Goal: Information Seeking & Learning: Find specific fact

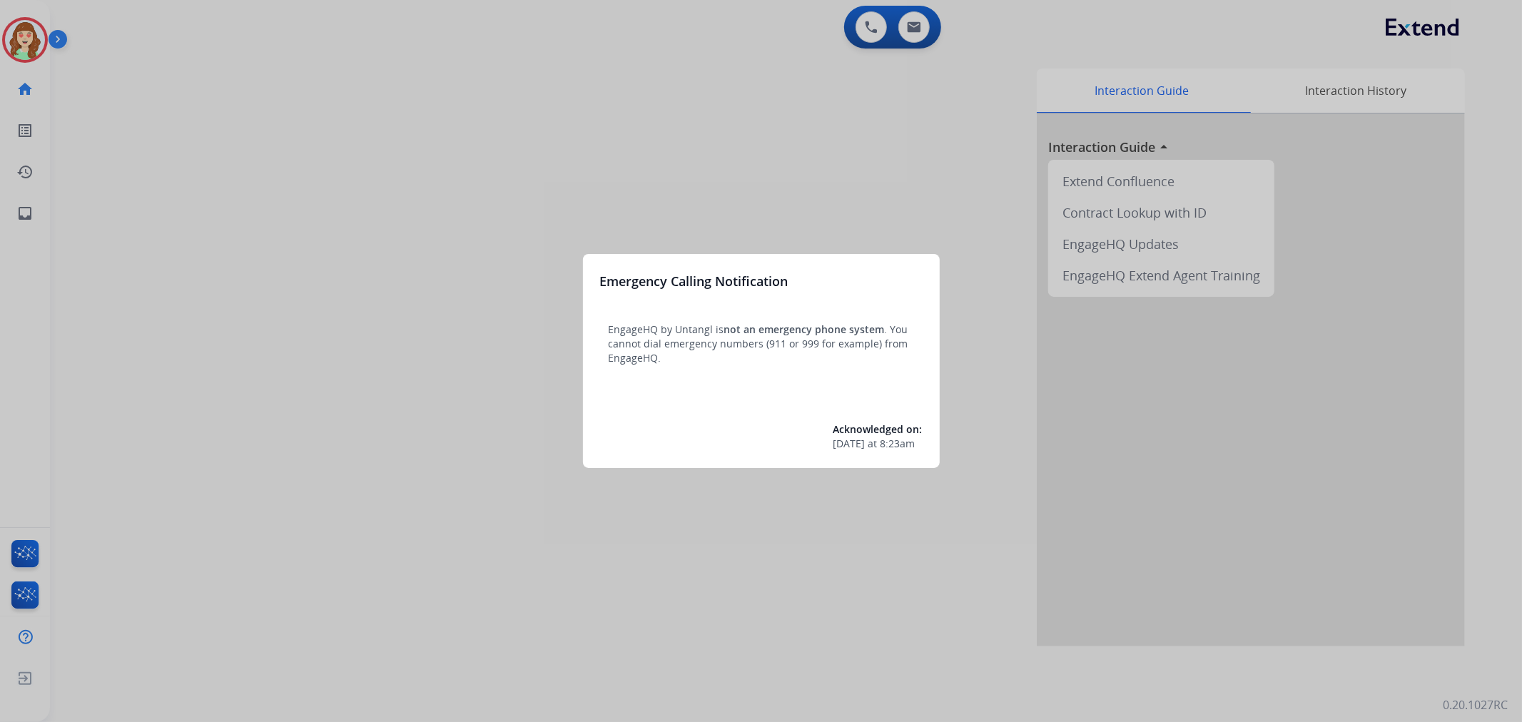
click at [655, 151] on div at bounding box center [761, 361] width 1522 height 722
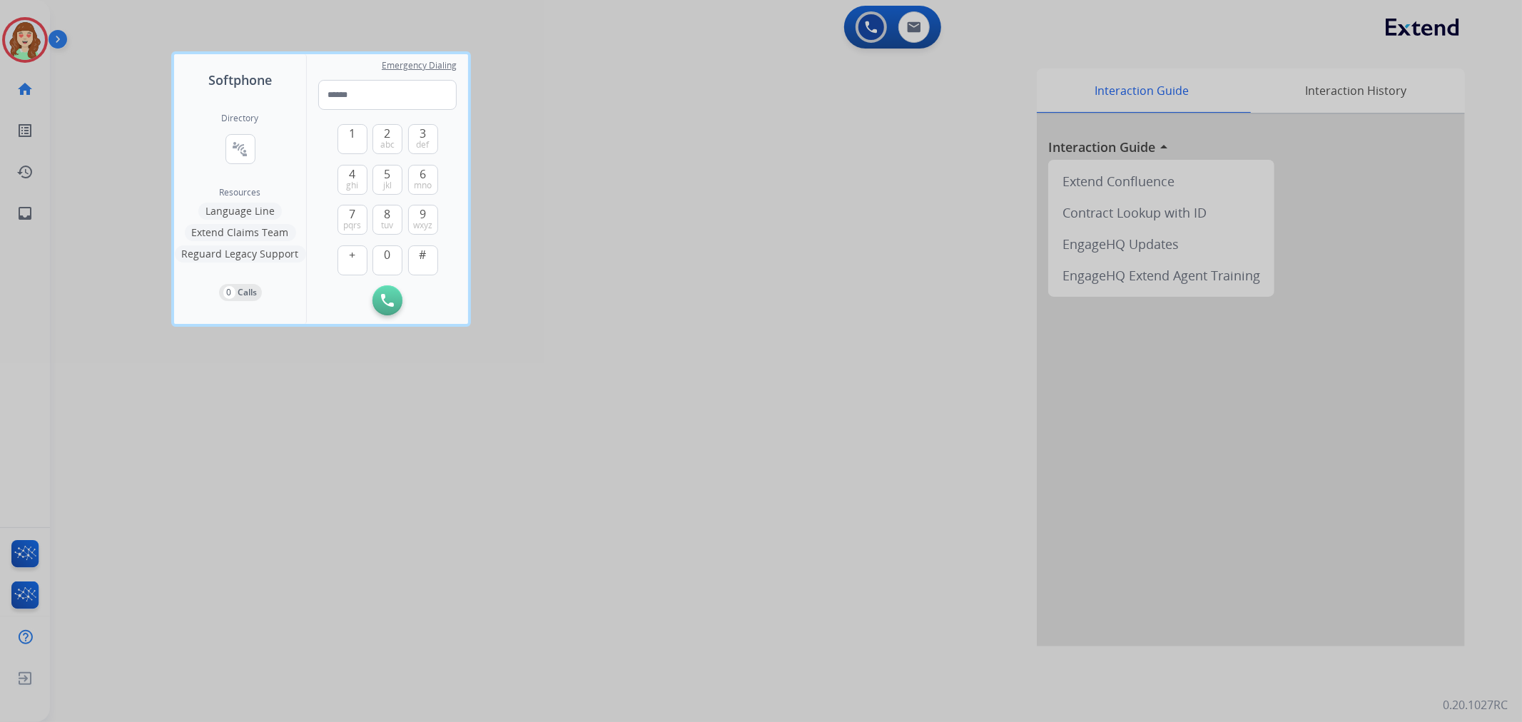
click at [917, 27] on div at bounding box center [761, 361] width 1522 height 722
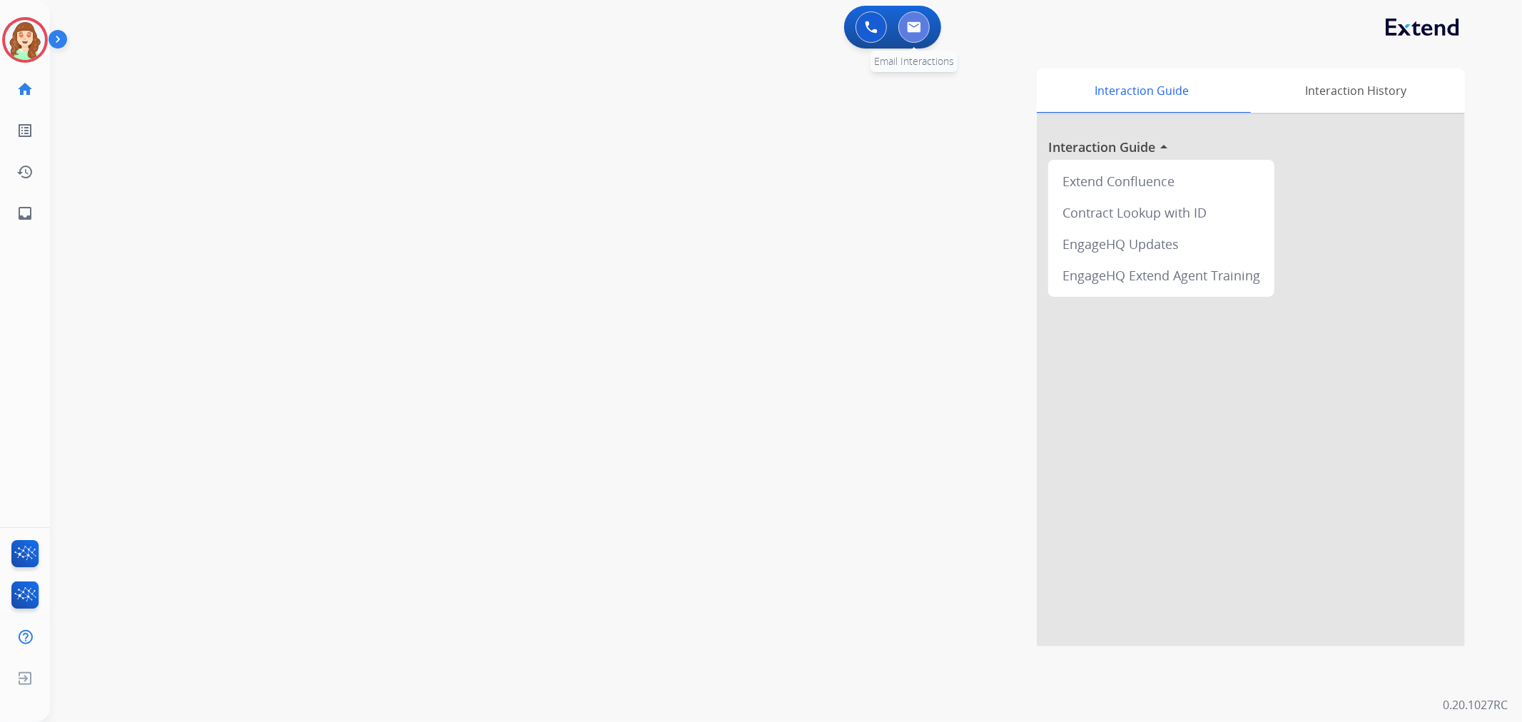
click at [923, 26] on button at bounding box center [913, 26] width 31 height 31
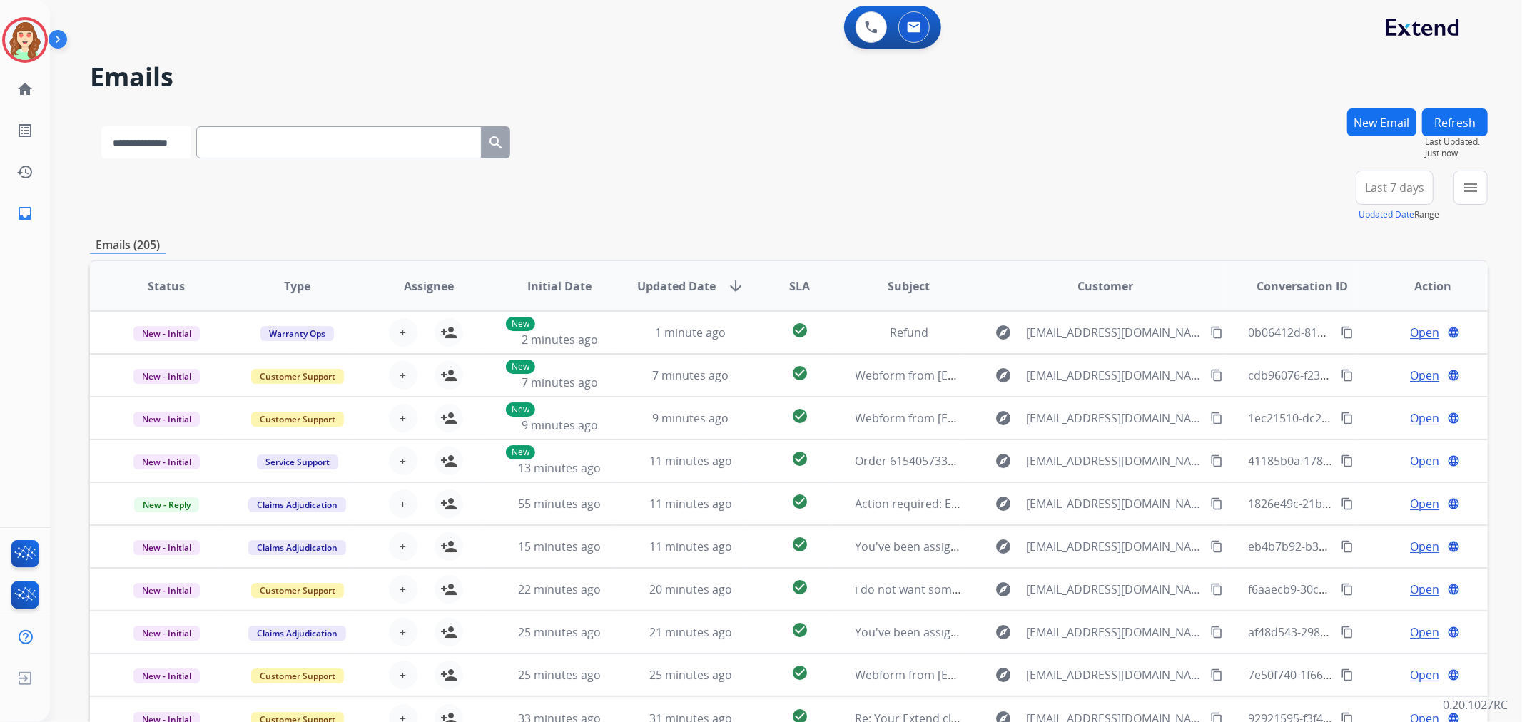
drag, startPoint x: 155, startPoint y: 143, endPoint x: 161, endPoint y: 158, distance: 15.4
click at [154, 146] on select "**********" at bounding box center [145, 142] width 89 height 32
select select "**********"
click at [101, 126] on select "**********" at bounding box center [145, 142] width 89 height 32
paste input "**********"
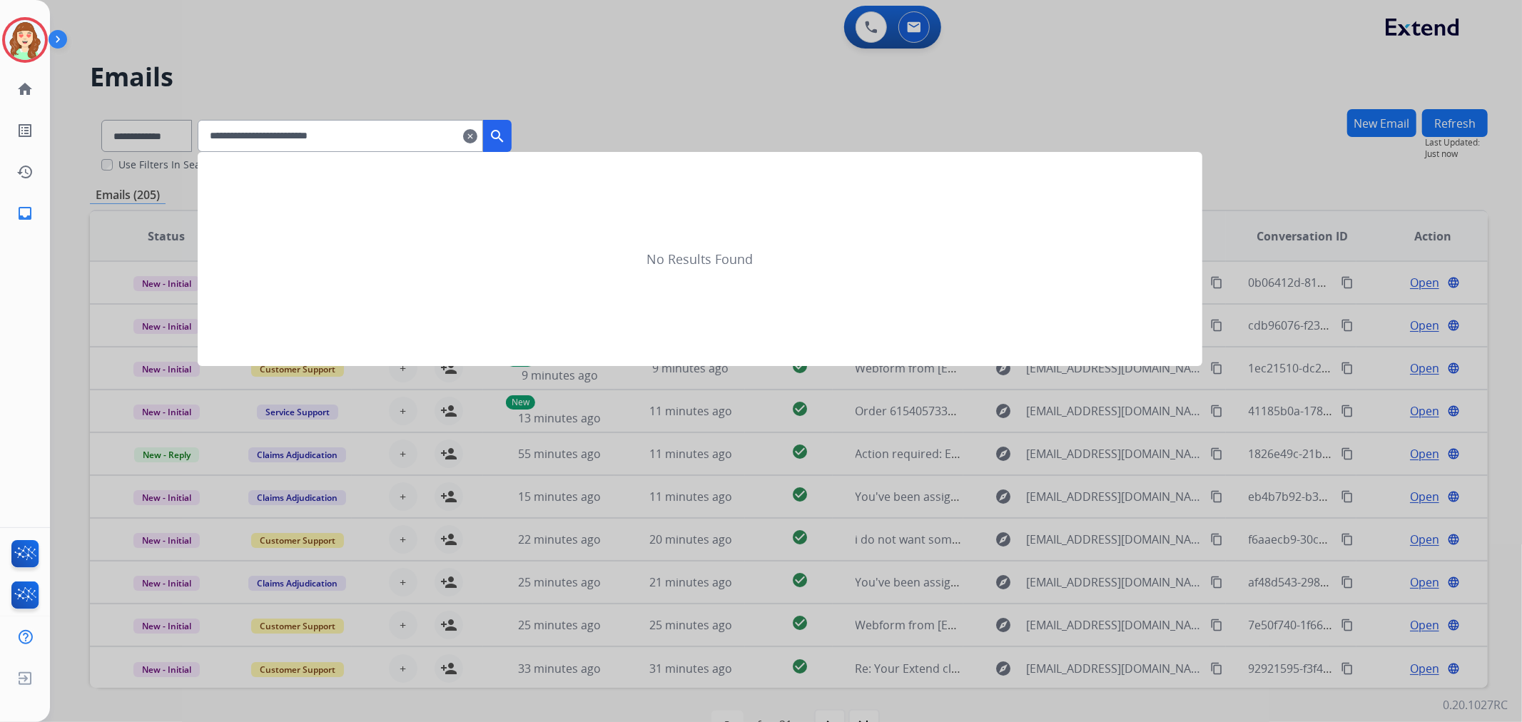
type input "**********"
click at [511, 145] on button "search" at bounding box center [497, 136] width 29 height 32
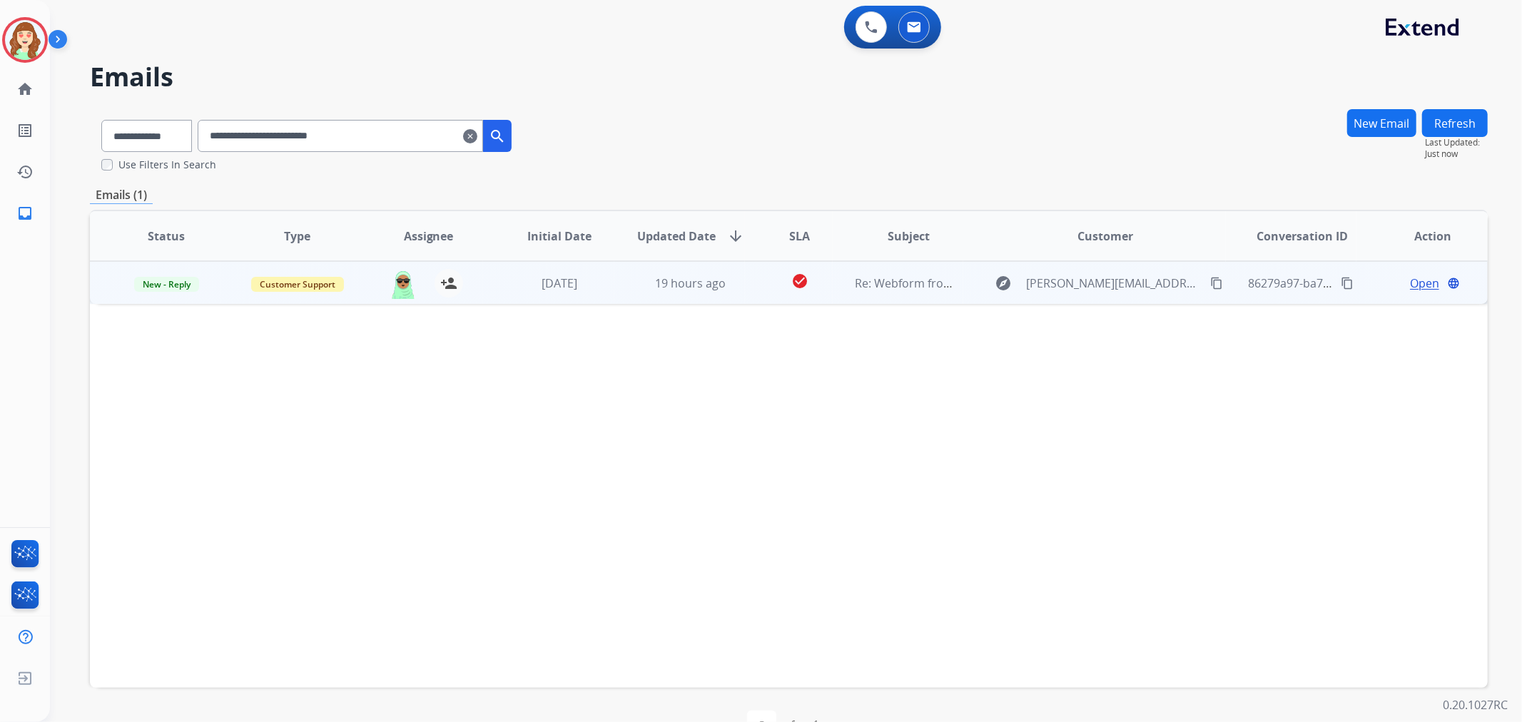
click at [1420, 282] on span "Open" at bounding box center [1424, 283] width 29 height 17
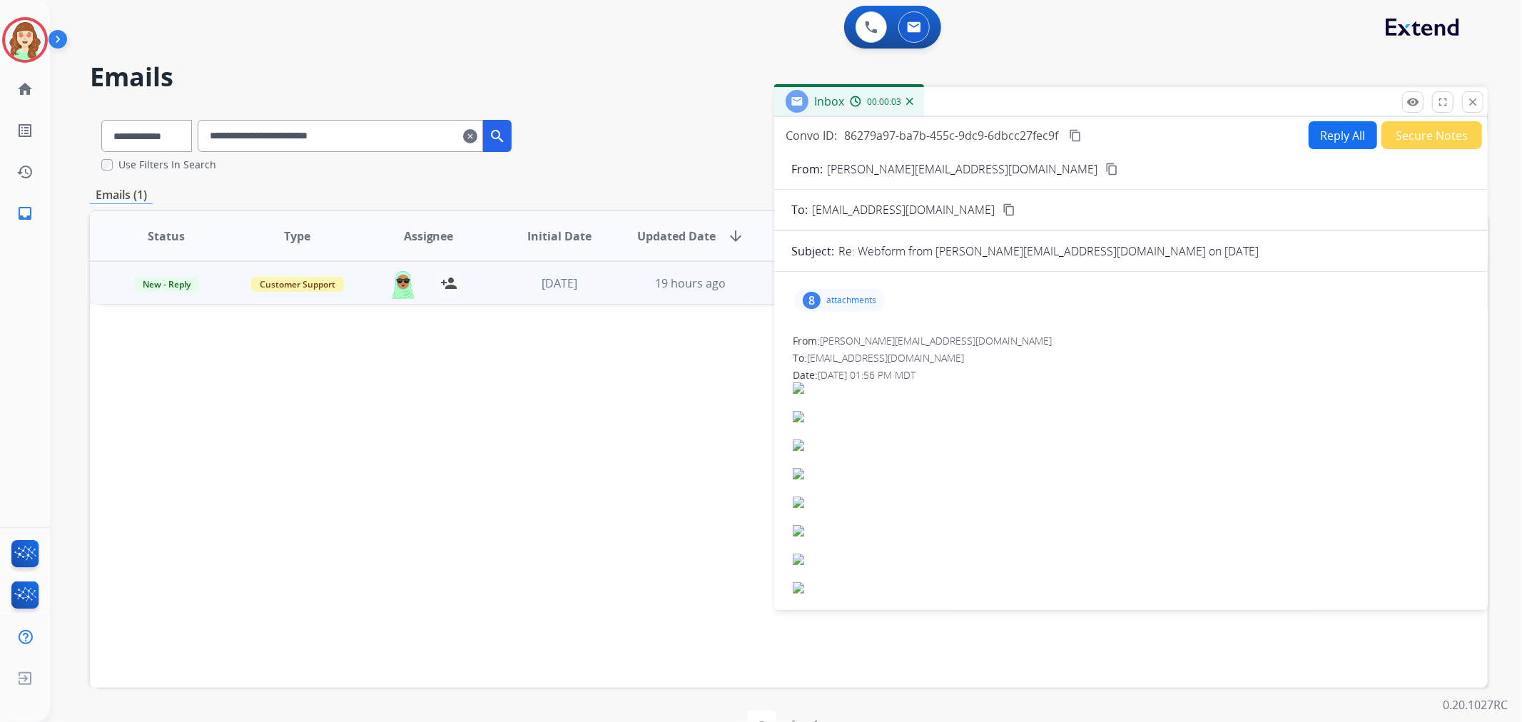
click at [847, 301] on p "attachments" at bounding box center [851, 300] width 50 height 11
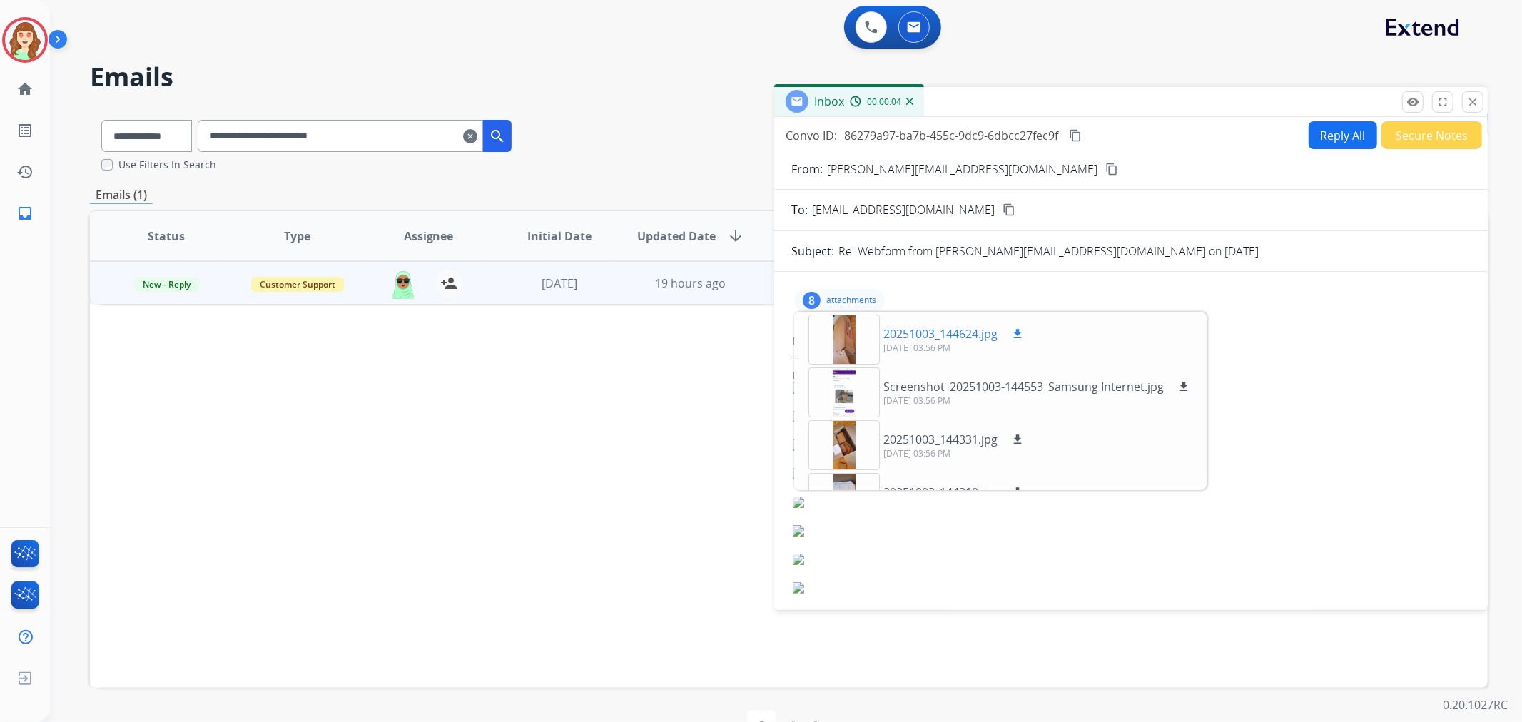
click at [849, 335] on div at bounding box center [843, 340] width 71 height 50
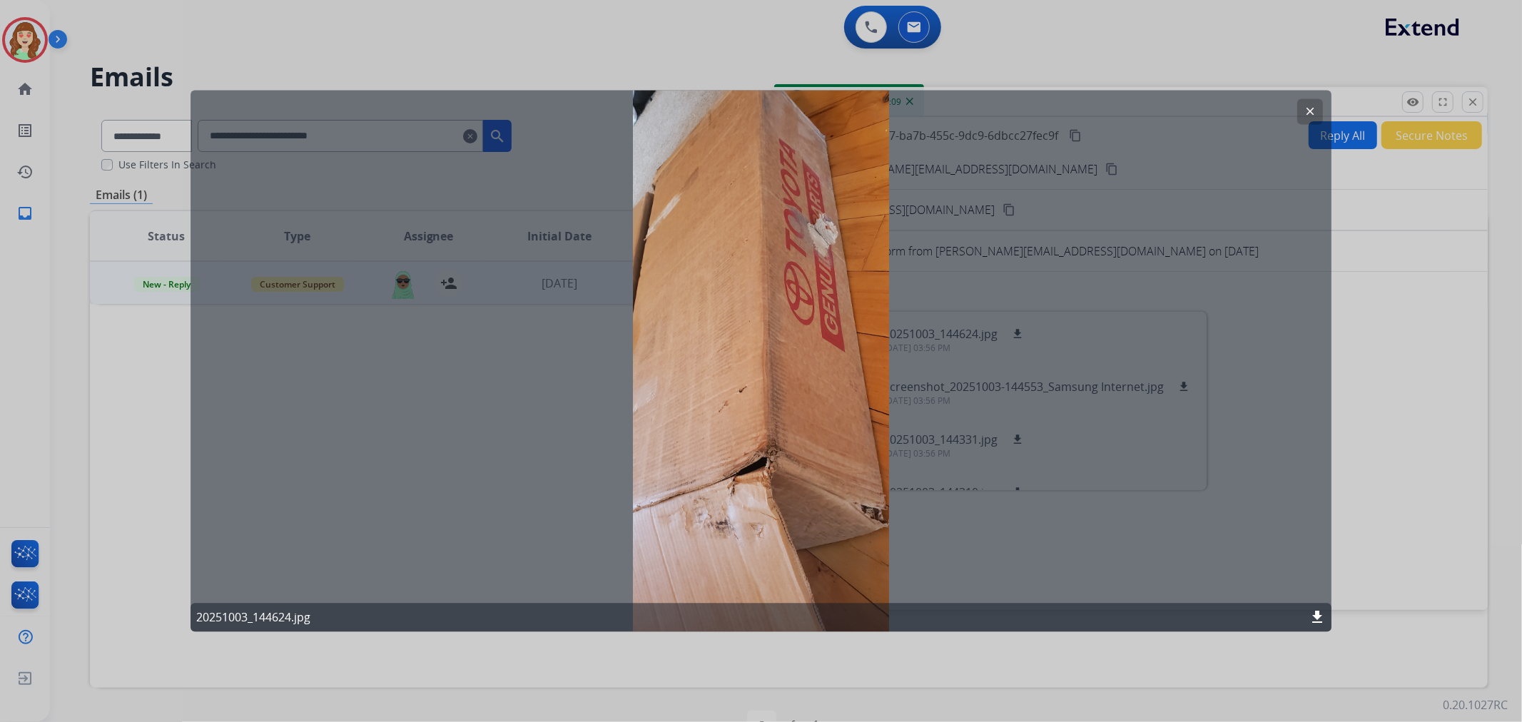
drag, startPoint x: 1318, startPoint y: 105, endPoint x: 1264, endPoint y: 113, distance: 54.1
click at [1317, 104] on button "clear" at bounding box center [1310, 112] width 26 height 26
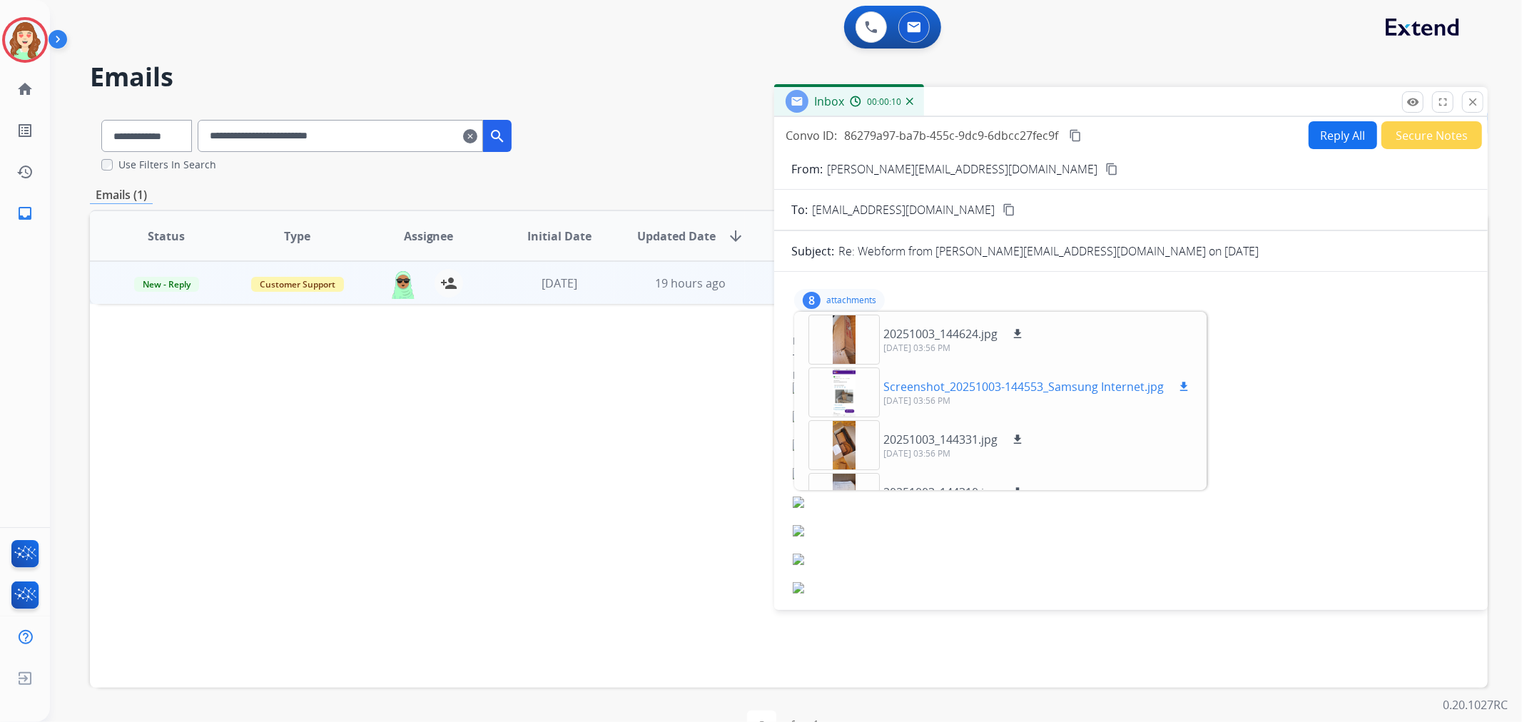
click at [855, 384] on div at bounding box center [843, 392] width 71 height 50
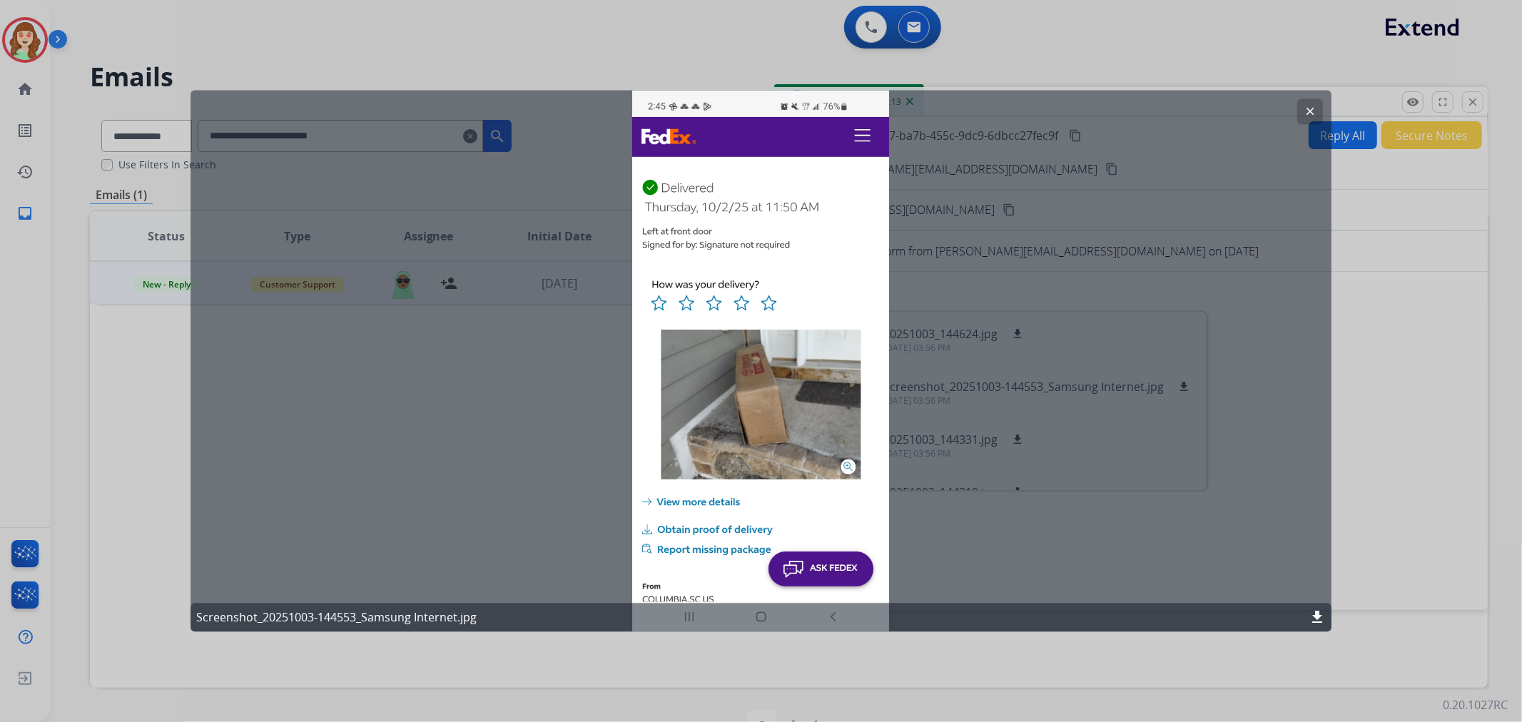
click at [1320, 104] on button "clear" at bounding box center [1310, 112] width 26 height 26
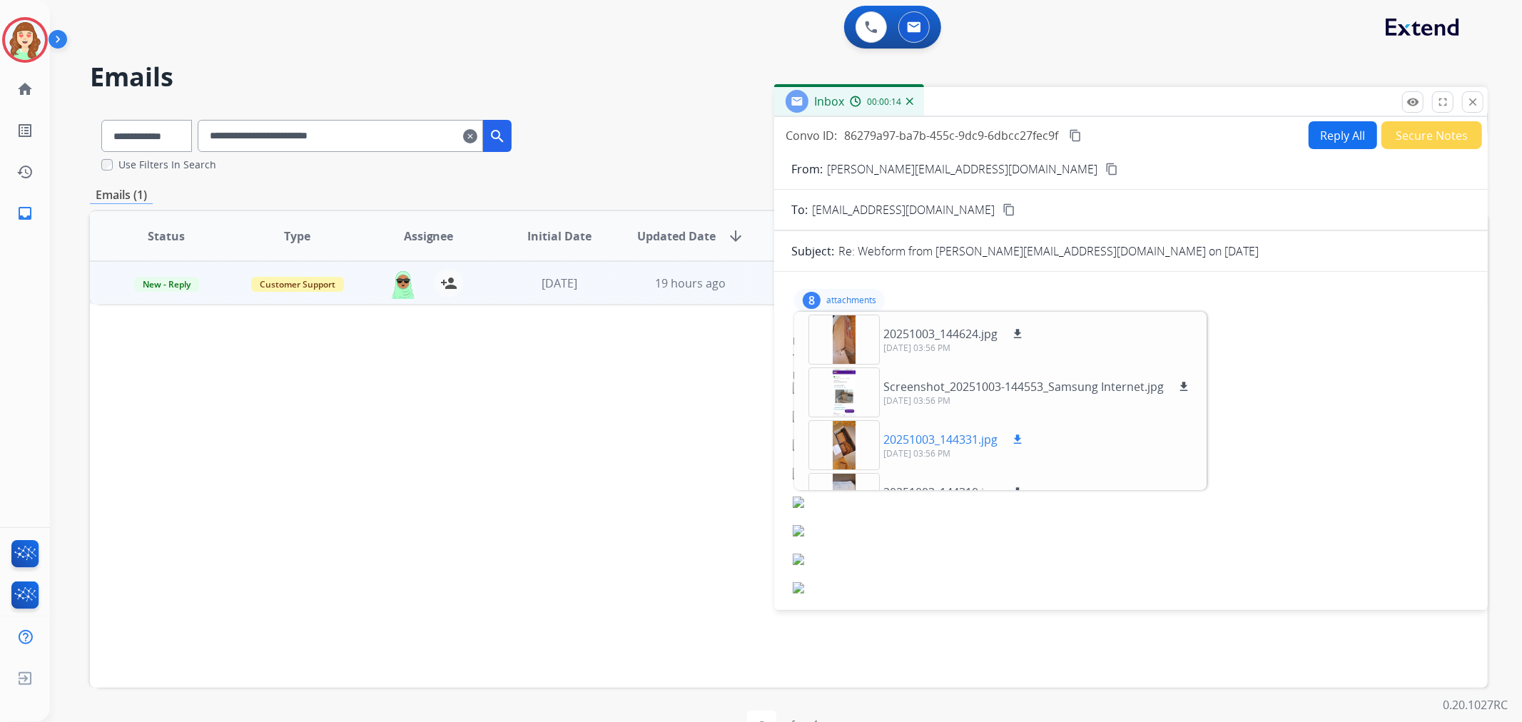
click at [857, 444] on div at bounding box center [843, 445] width 71 height 50
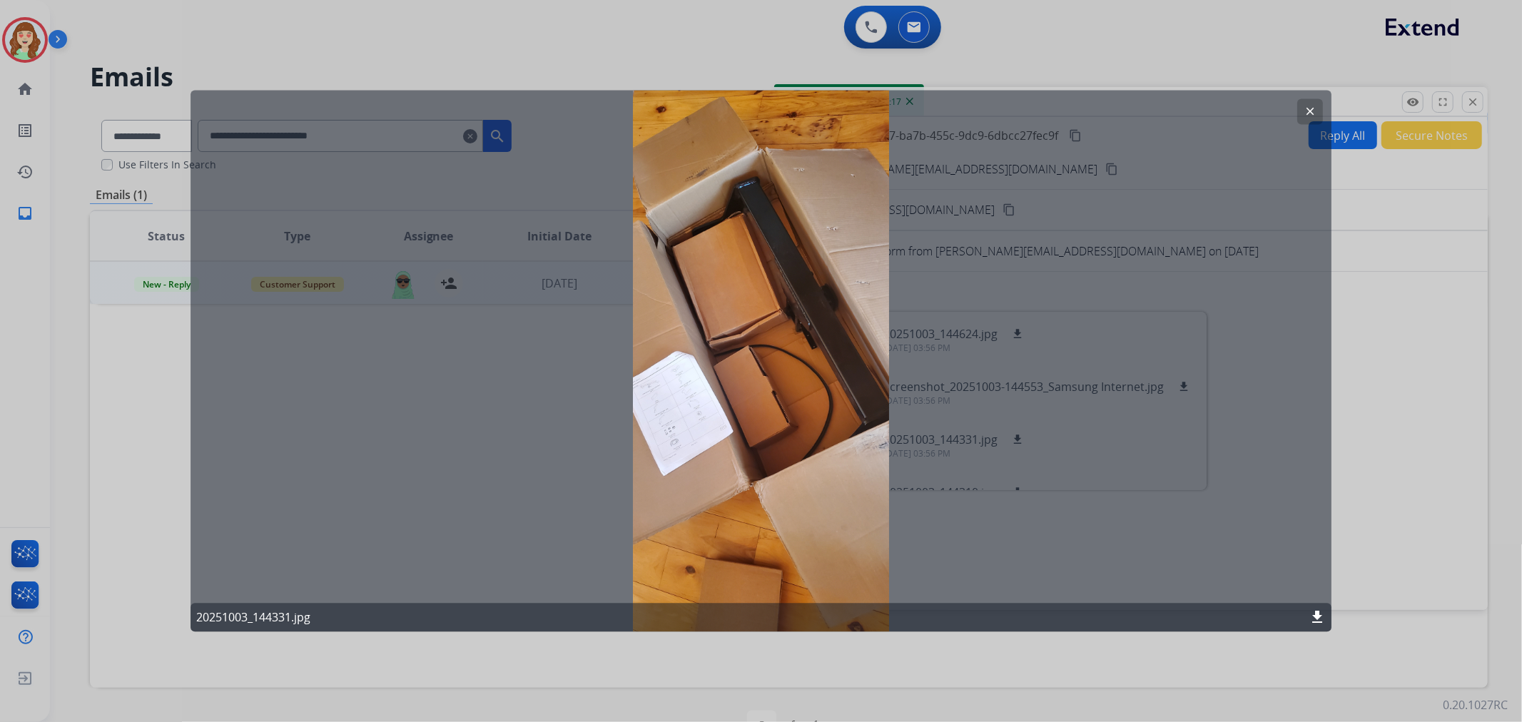
click at [1306, 109] on mat-icon "clear" at bounding box center [1309, 112] width 13 height 13
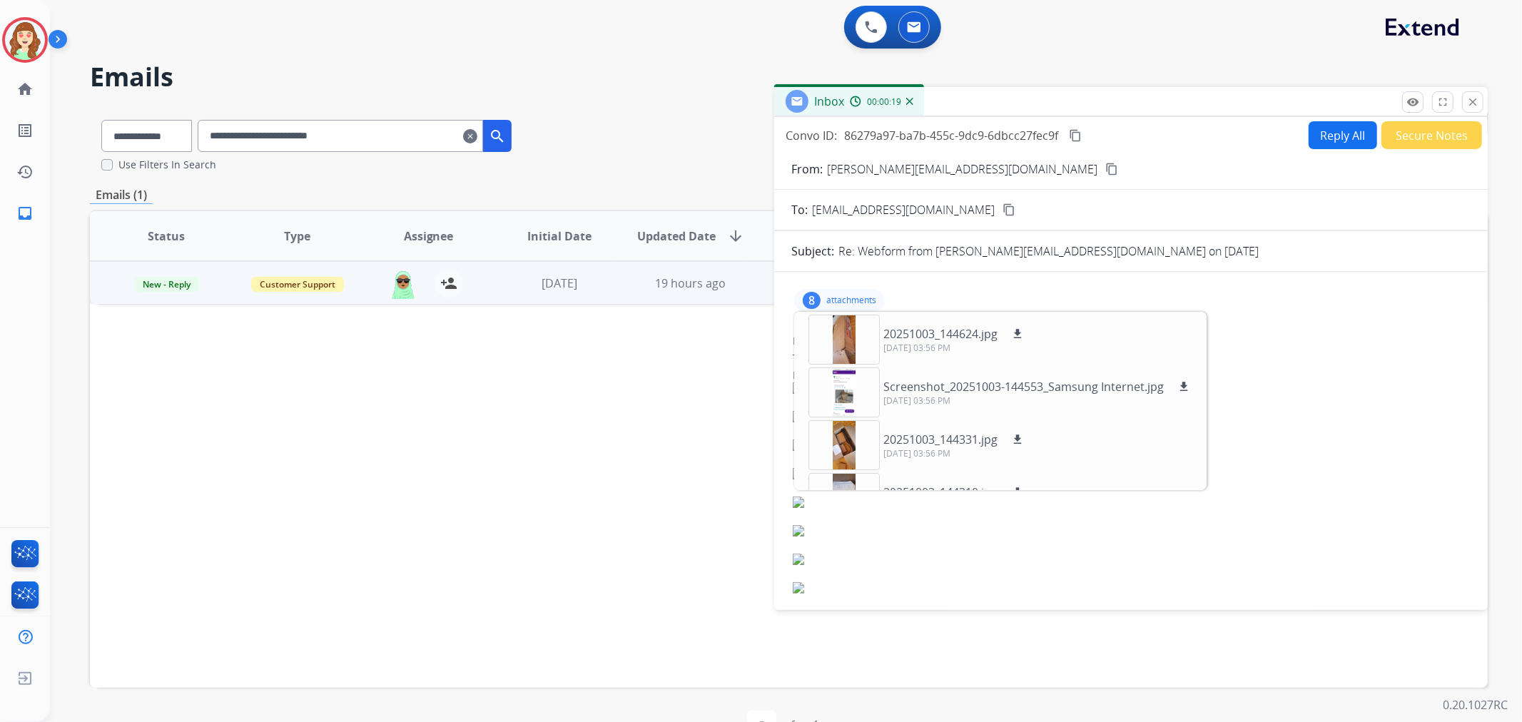
scroll to position [158, 0]
click at [843, 379] on div at bounding box center [843, 392] width 71 height 50
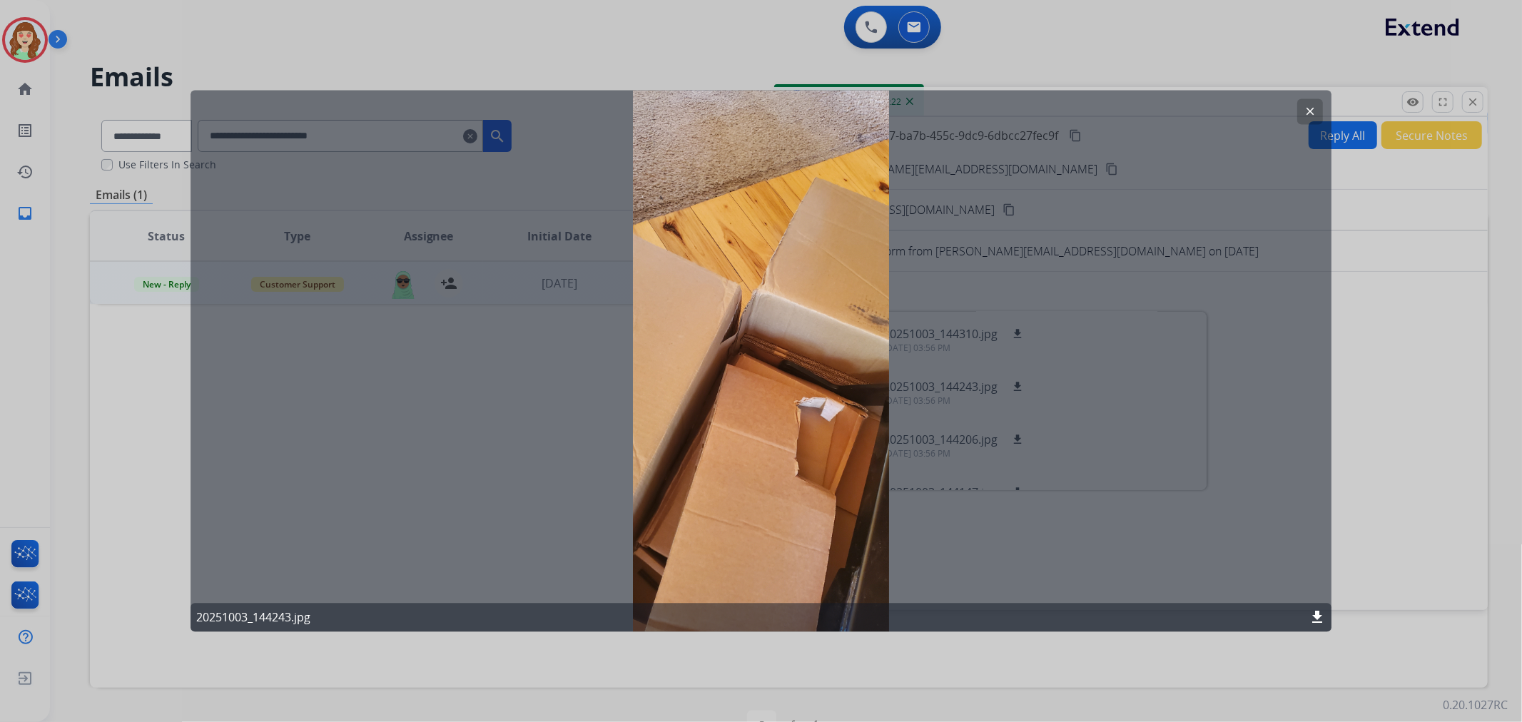
drag, startPoint x: 1308, startPoint y: 108, endPoint x: 1050, endPoint y: 229, distance: 285.0
click at [1303, 111] on mat-icon "clear" at bounding box center [1309, 112] width 13 height 13
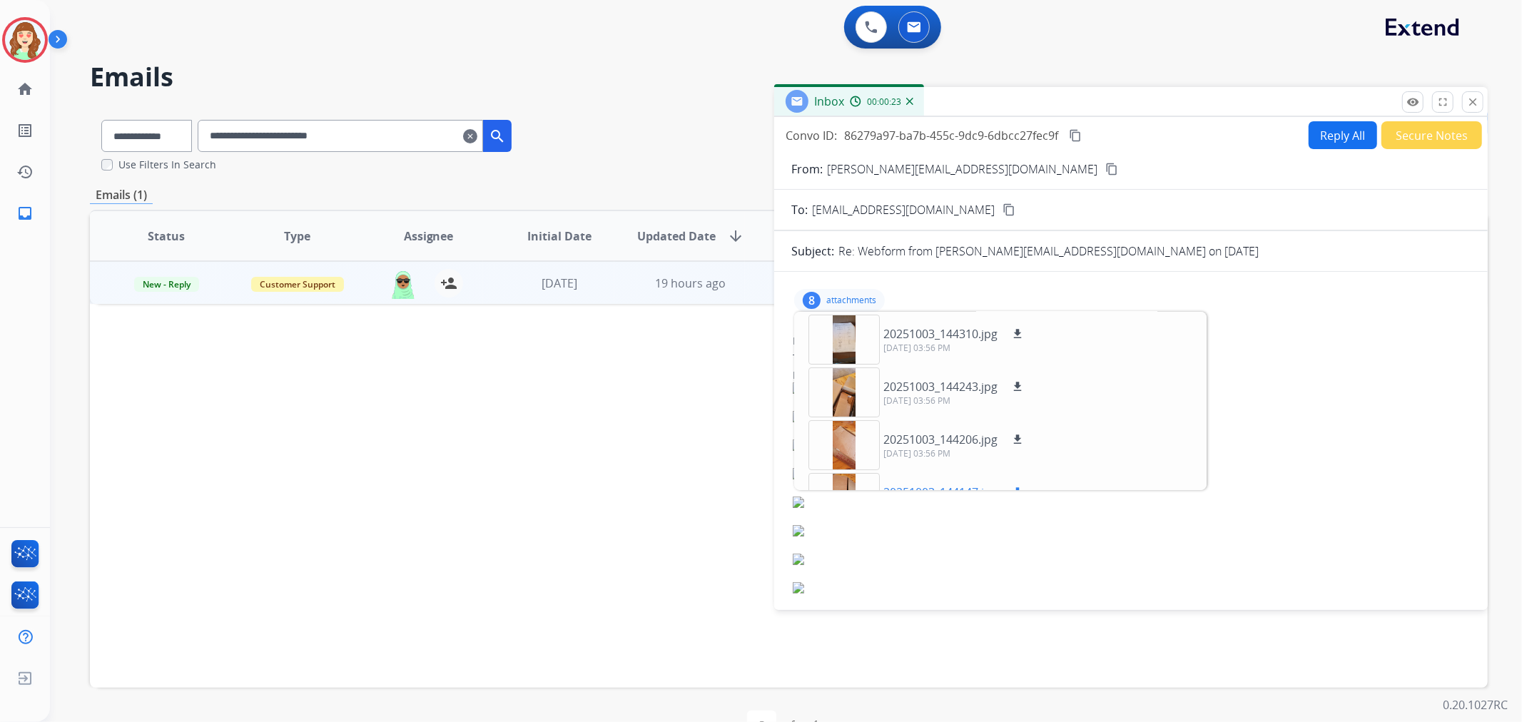
click at [844, 473] on div at bounding box center [843, 498] width 71 height 50
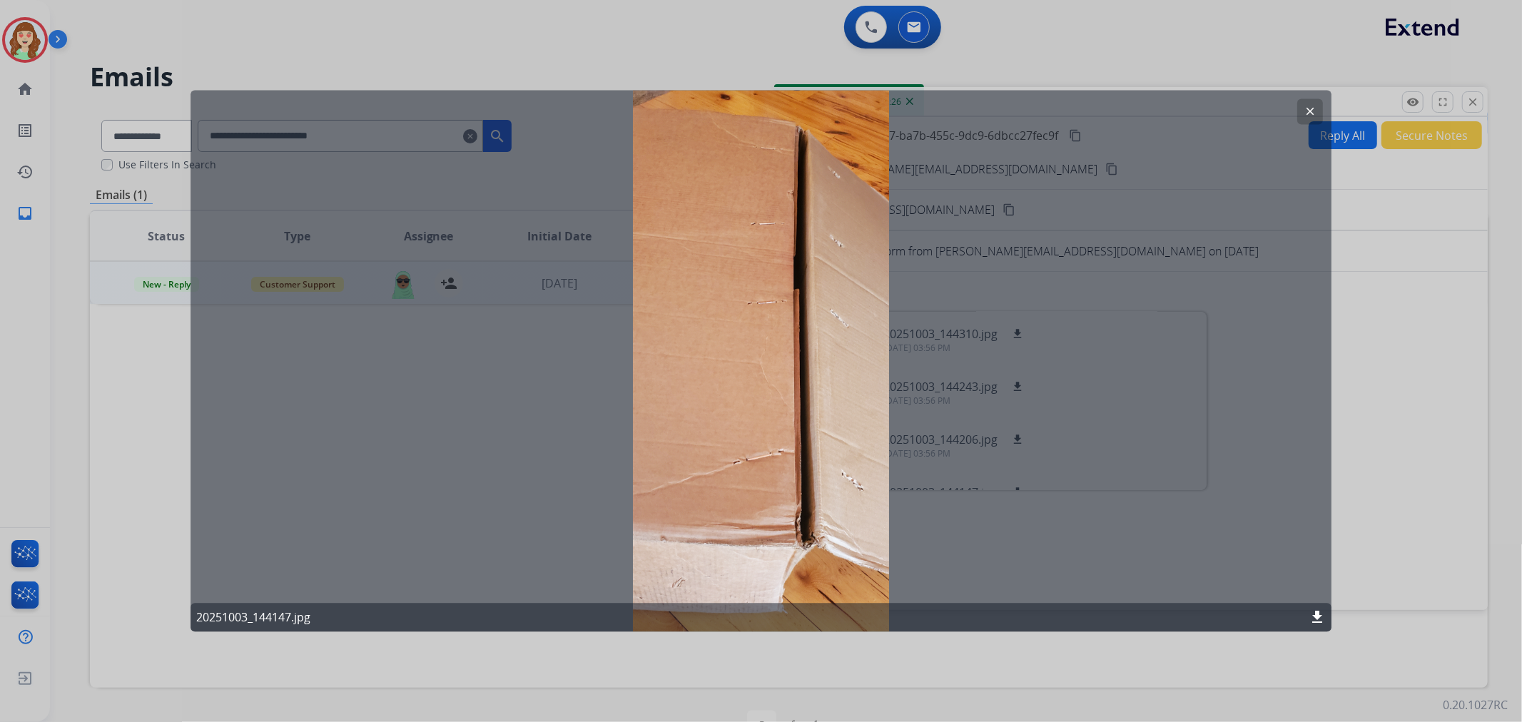
click at [1314, 111] on mat-icon "clear" at bounding box center [1309, 112] width 13 height 13
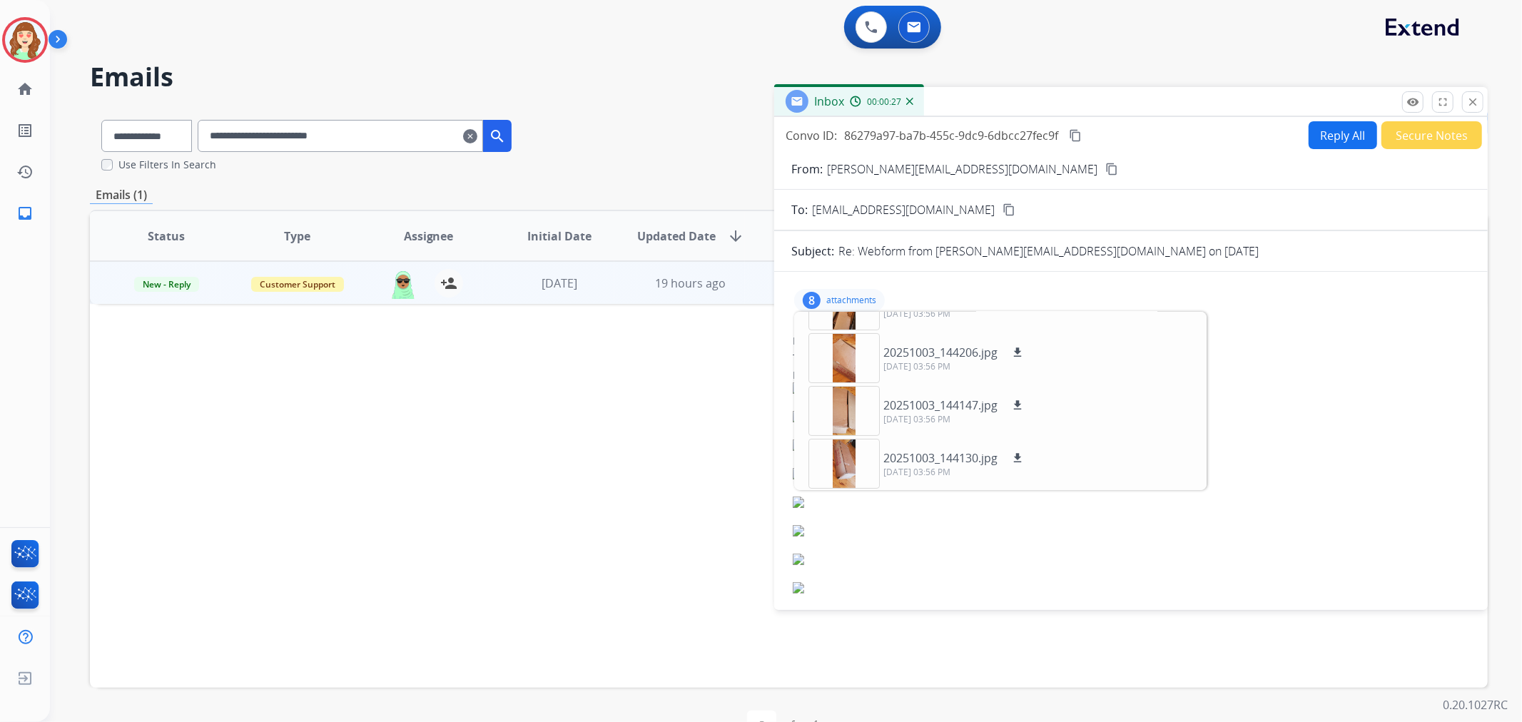
scroll to position [246, 0]
click at [840, 457] on div at bounding box center [843, 463] width 71 height 50
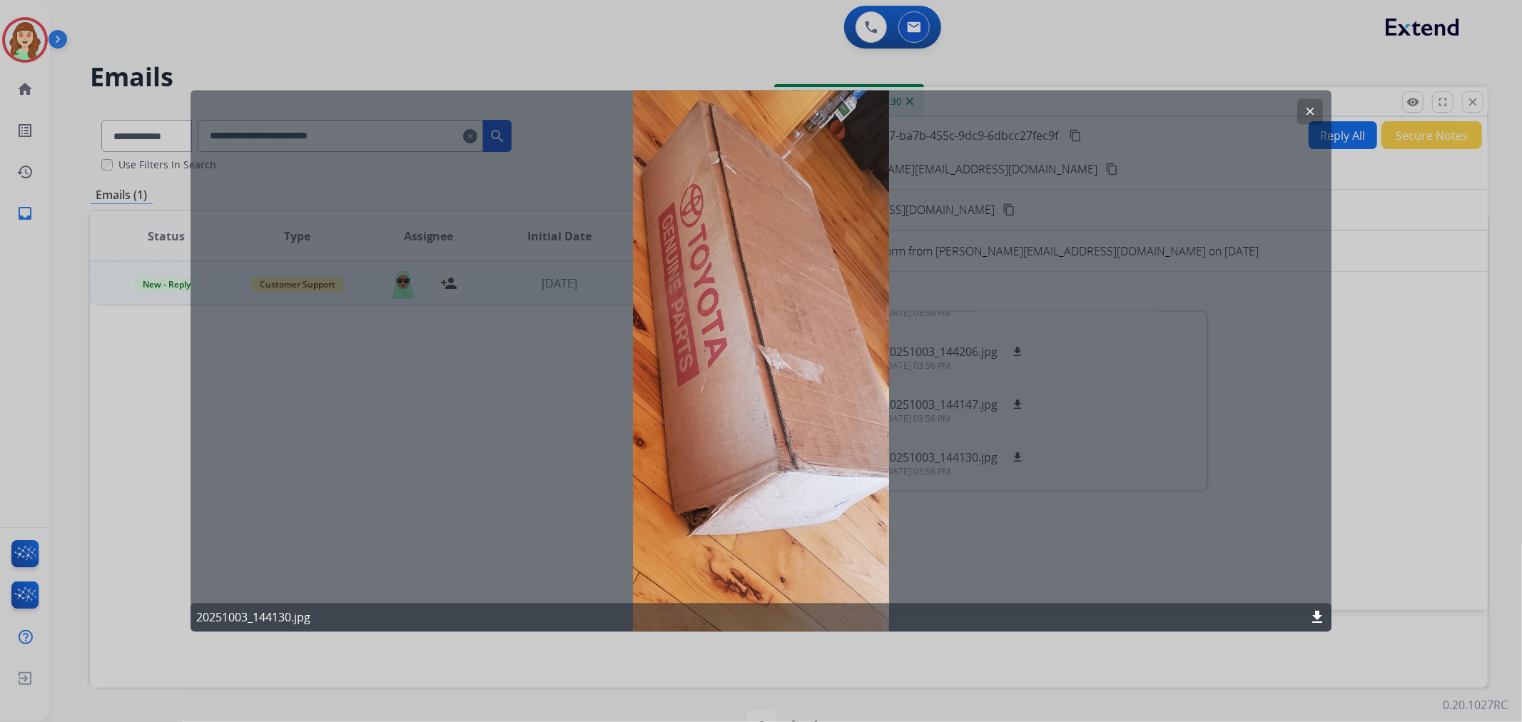
click at [1307, 108] on mat-icon "clear" at bounding box center [1309, 112] width 13 height 13
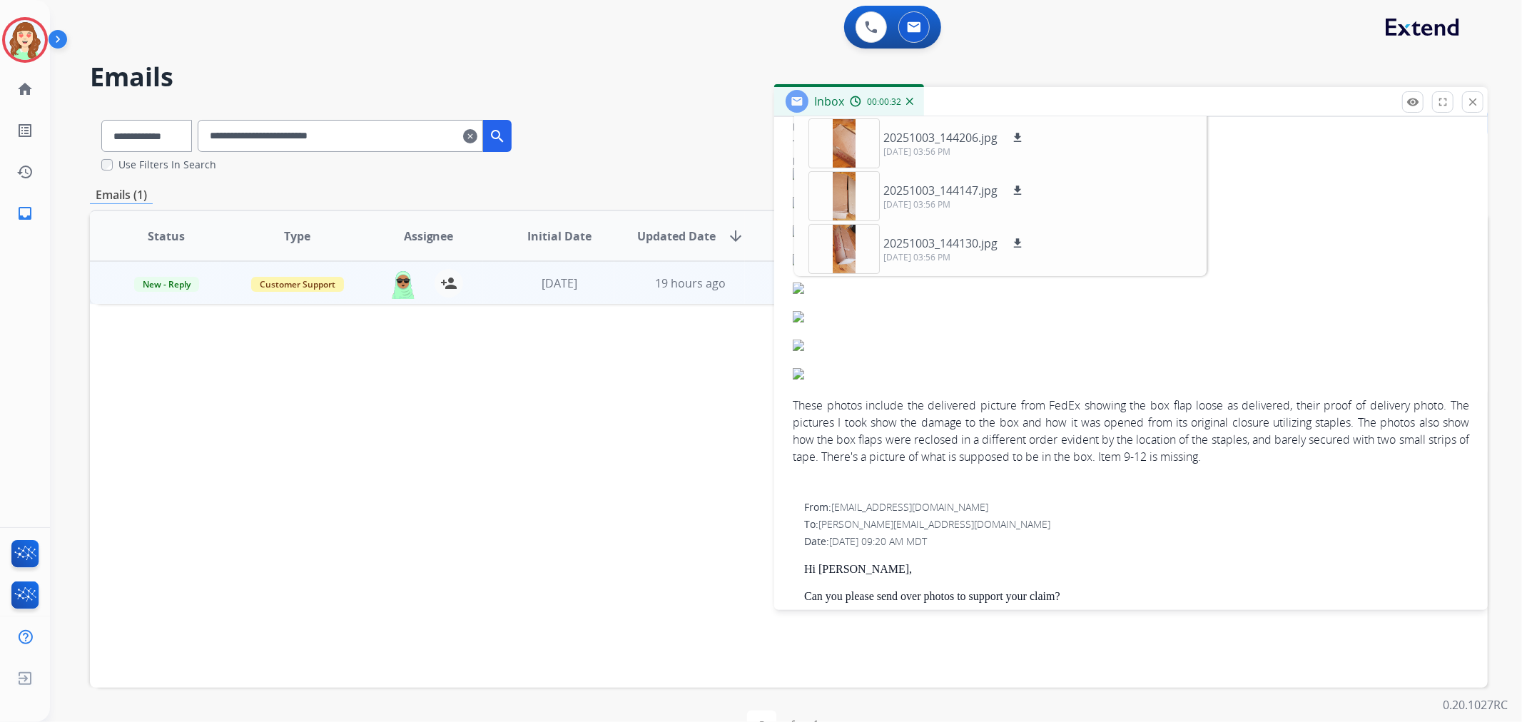
scroll to position [238, 0]
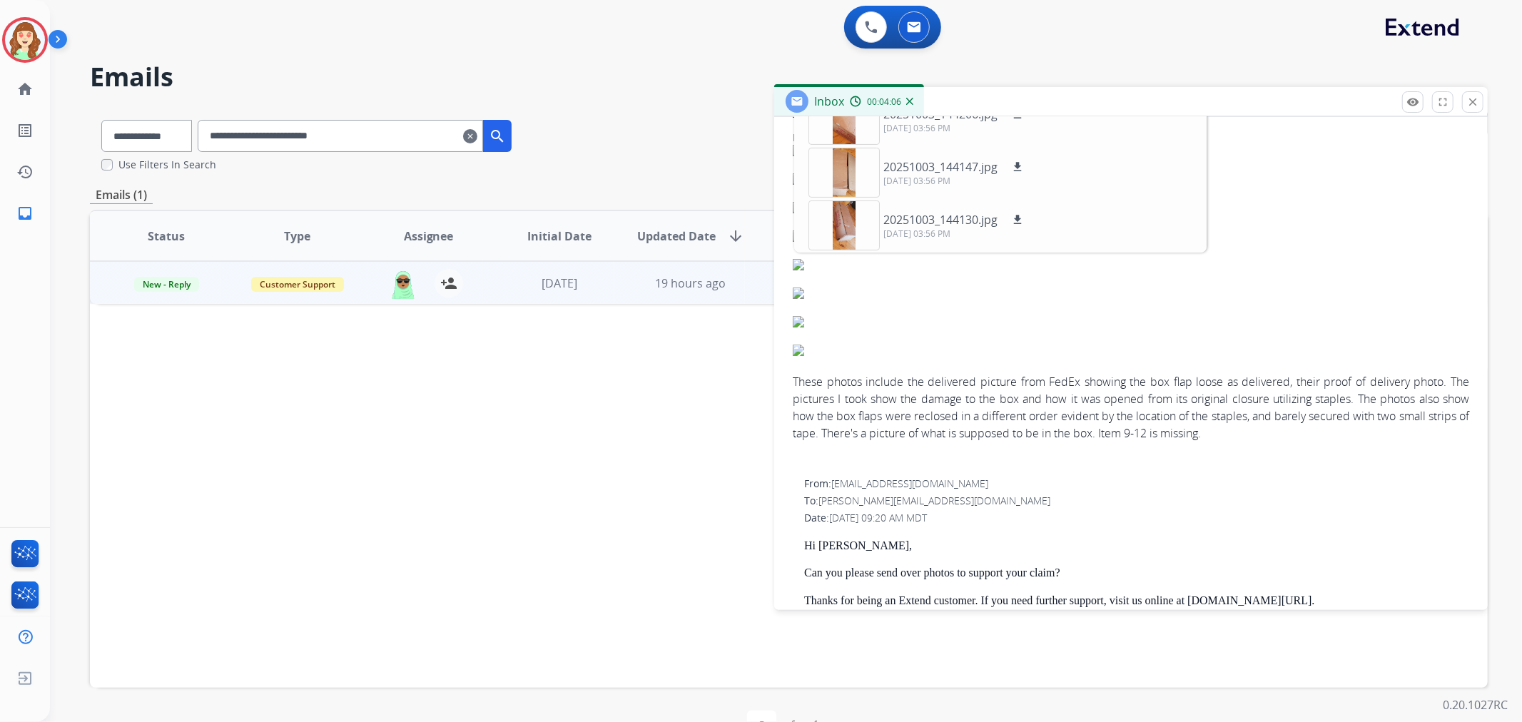
click at [554, 519] on div "Status Type Assignee Initial Date Updated Date arrow_downward SLA Subject Custo…" at bounding box center [788, 449] width 1397 height 478
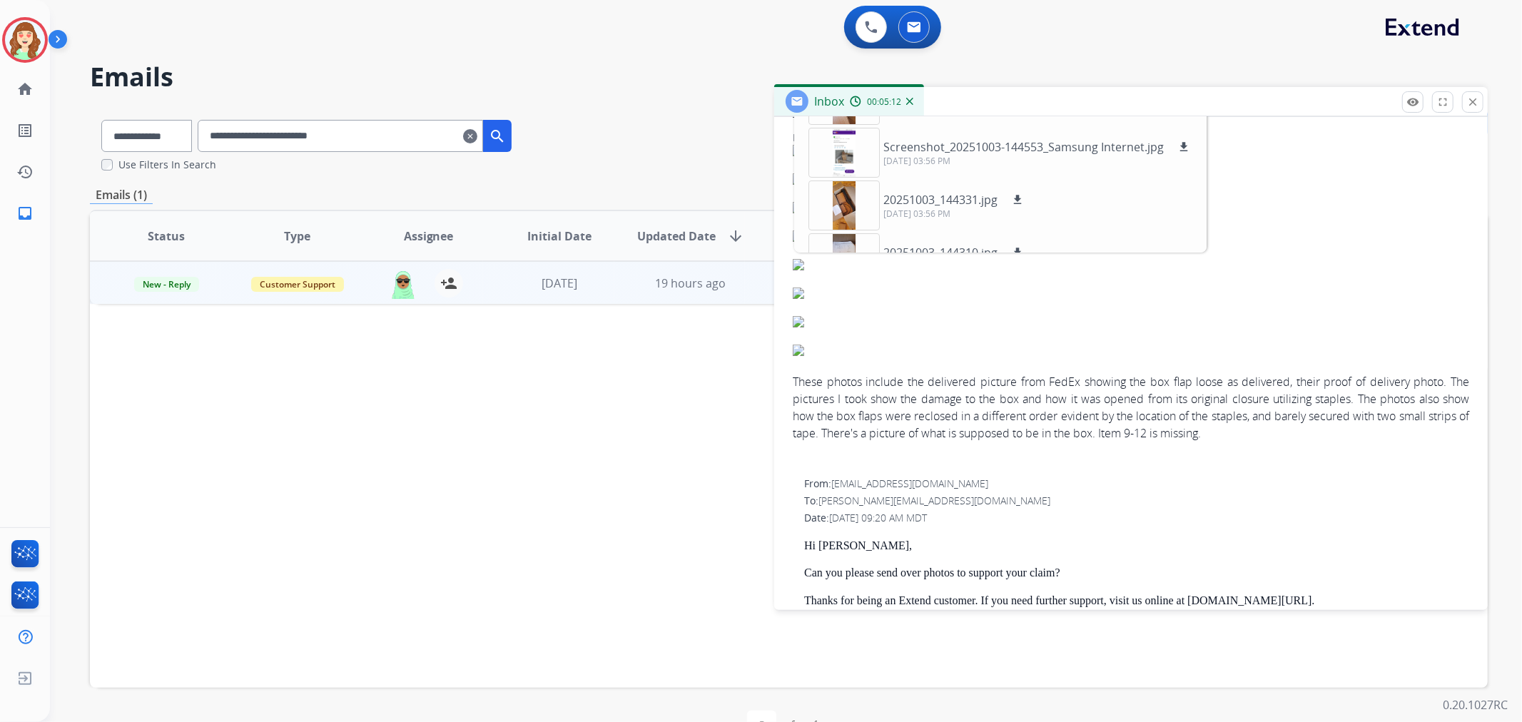
scroll to position [0, 0]
drag, startPoint x: 1255, startPoint y: 352, endPoint x: 1316, endPoint y: 301, distance: 79.5
click at [1265, 345] on img at bounding box center [1131, 350] width 676 height 11
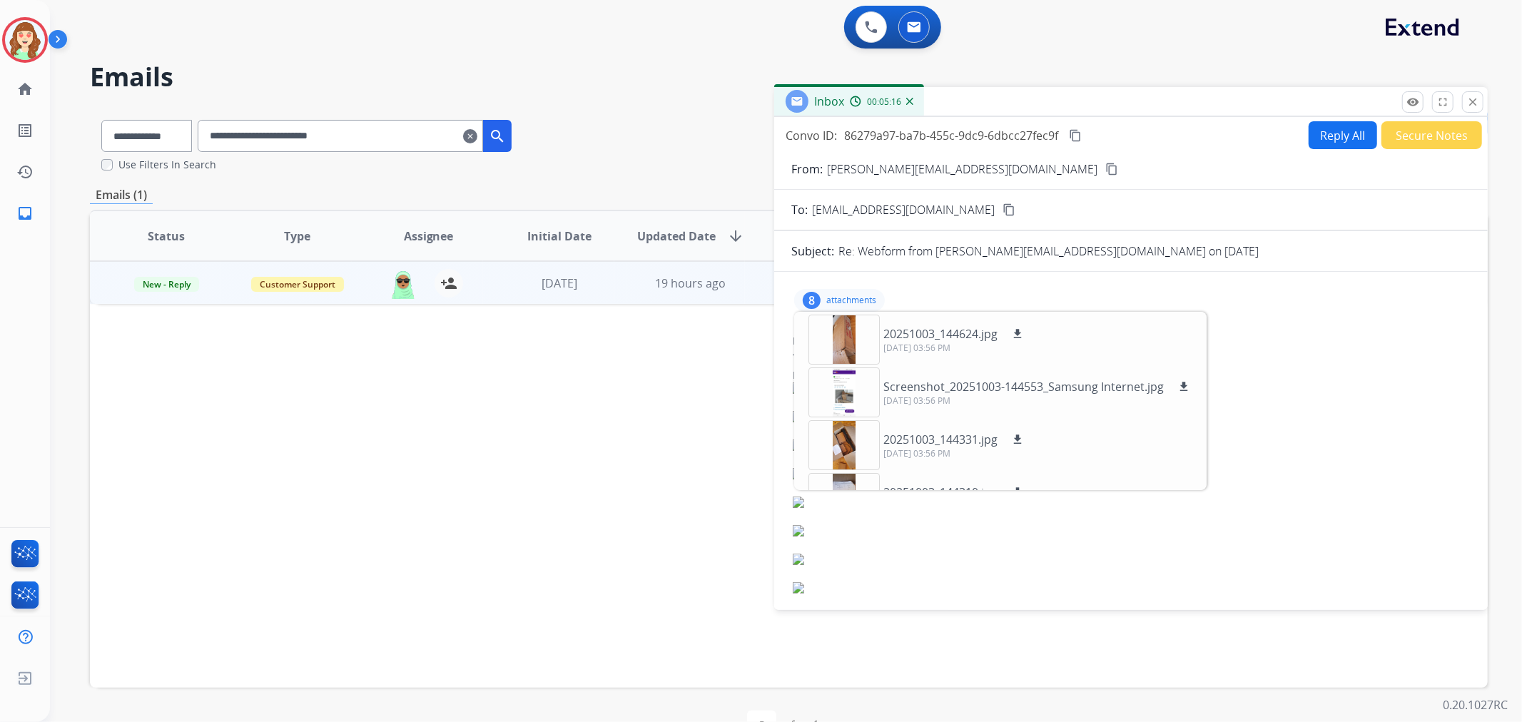
click at [1105, 166] on mat-icon "content_copy" at bounding box center [1111, 169] width 13 height 13
click at [1472, 105] on mat-icon "close" at bounding box center [1472, 102] width 13 height 13
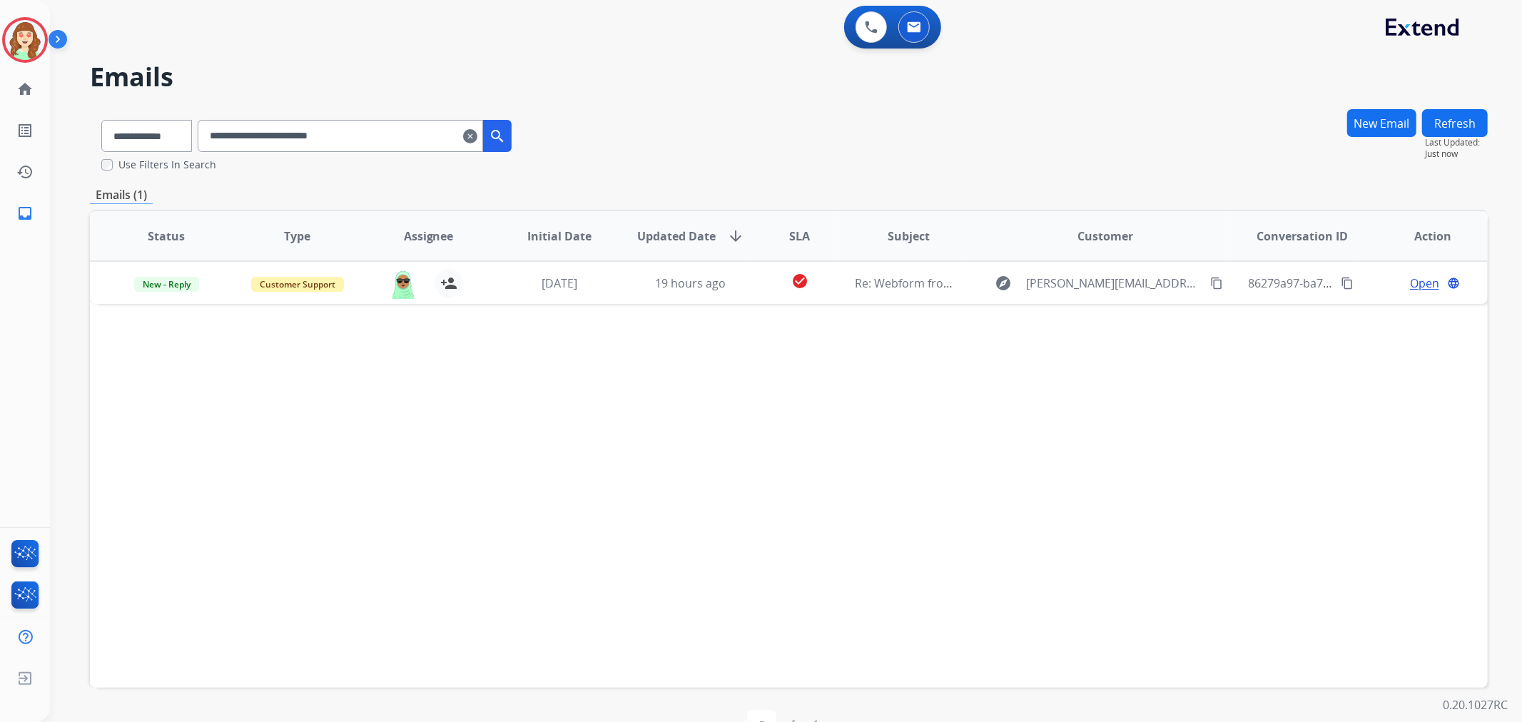
click at [477, 139] on mat-icon "clear" at bounding box center [470, 136] width 14 height 17
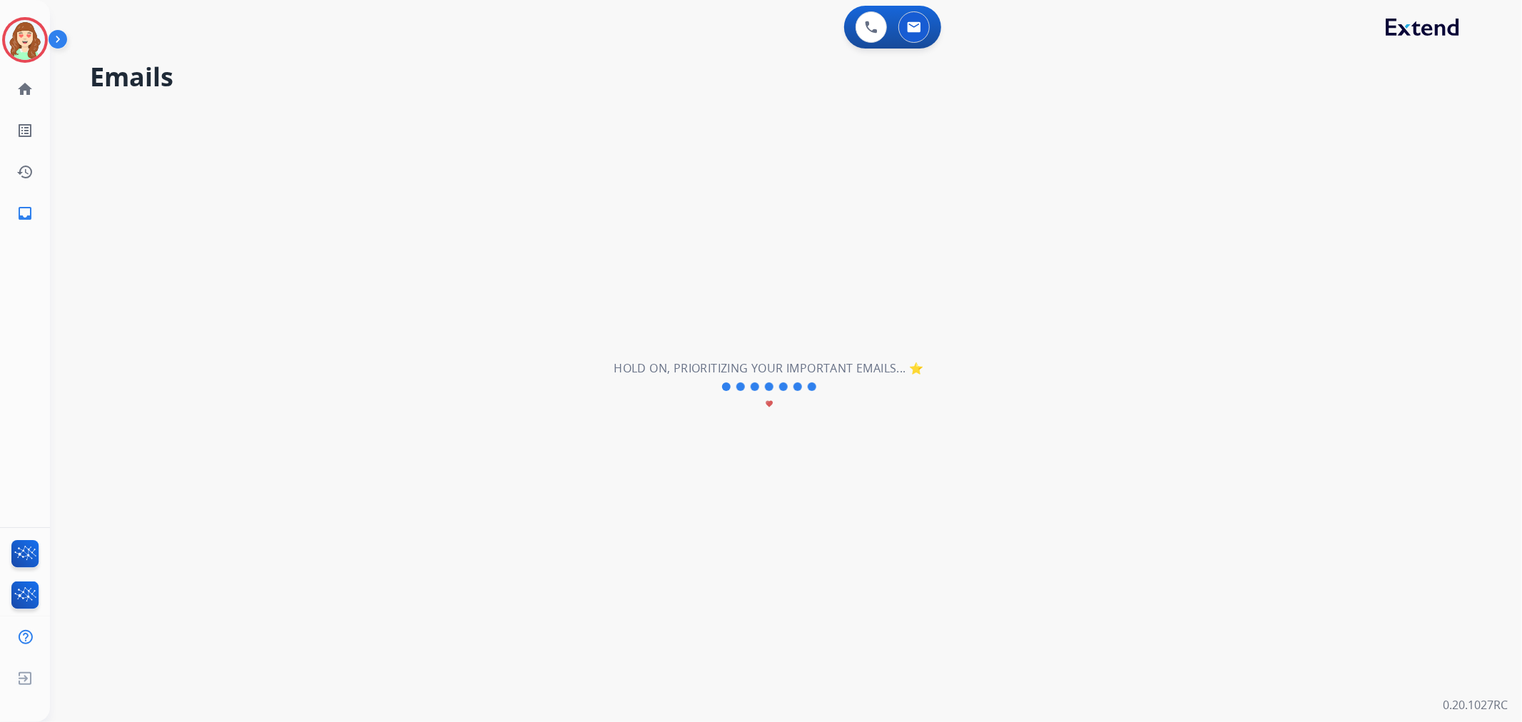
select select "**********"
